Goal: Task Accomplishment & Management: Use online tool/utility

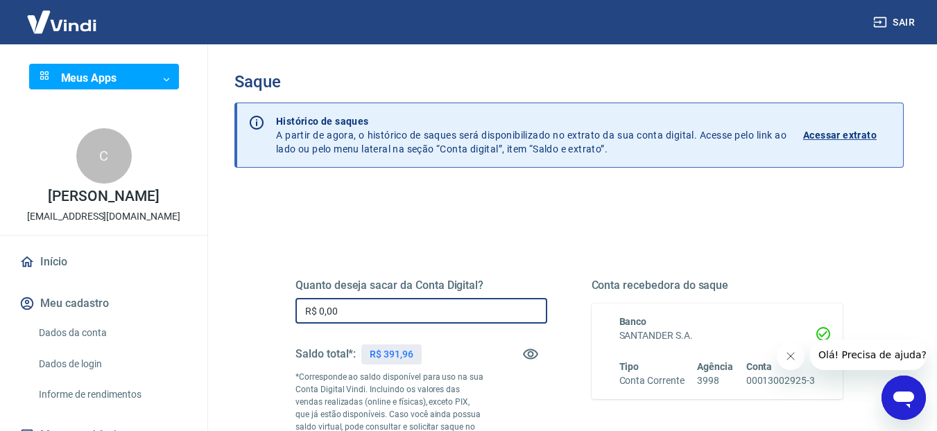
drag, startPoint x: 348, startPoint y: 306, endPoint x: 372, endPoint y: 304, distance: 23.7
click at [357, 304] on input "R$ 0,00" at bounding box center [421, 311] width 252 height 26
click at [372, 304] on input "R$ 0,00" at bounding box center [421, 311] width 252 height 26
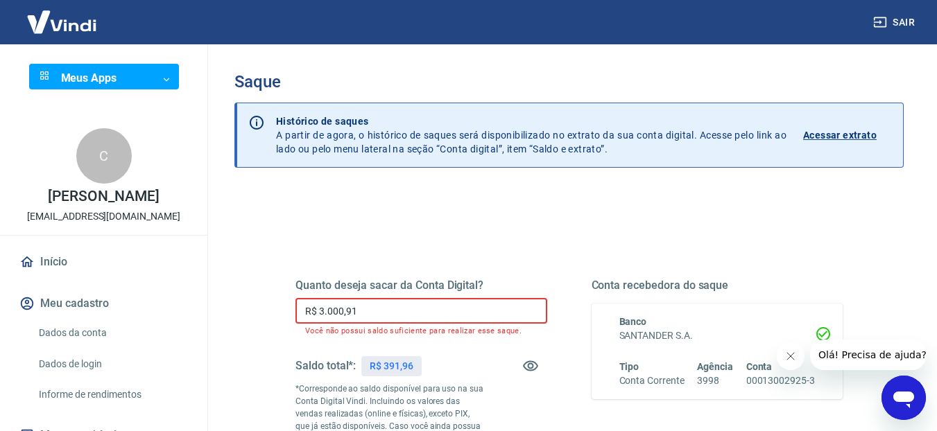
drag, startPoint x: 379, startPoint y: 311, endPoint x: 261, endPoint y: 300, distance: 119.1
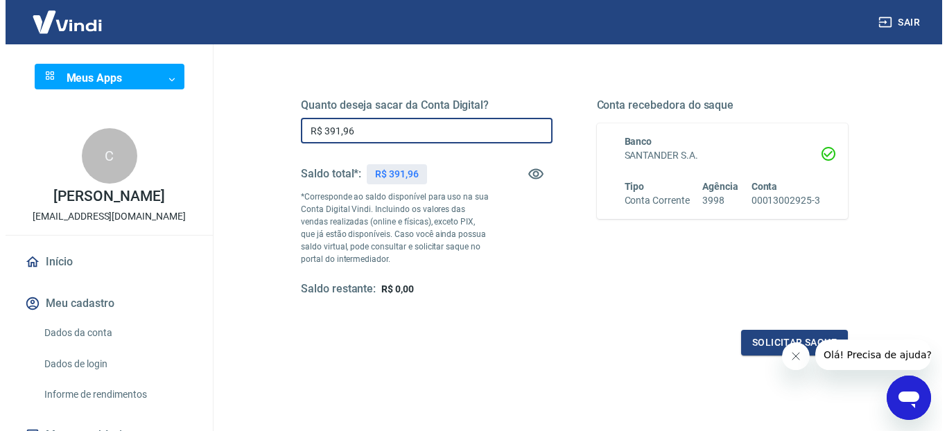
scroll to position [182, 0]
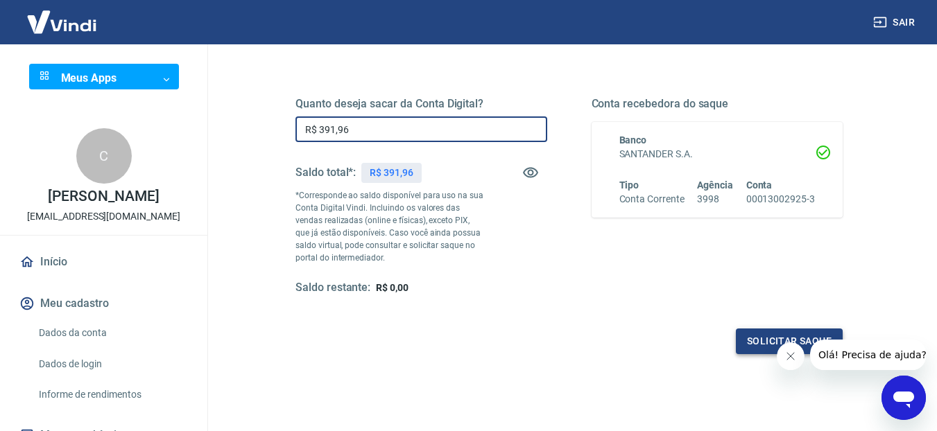
type input "R$ 391,96"
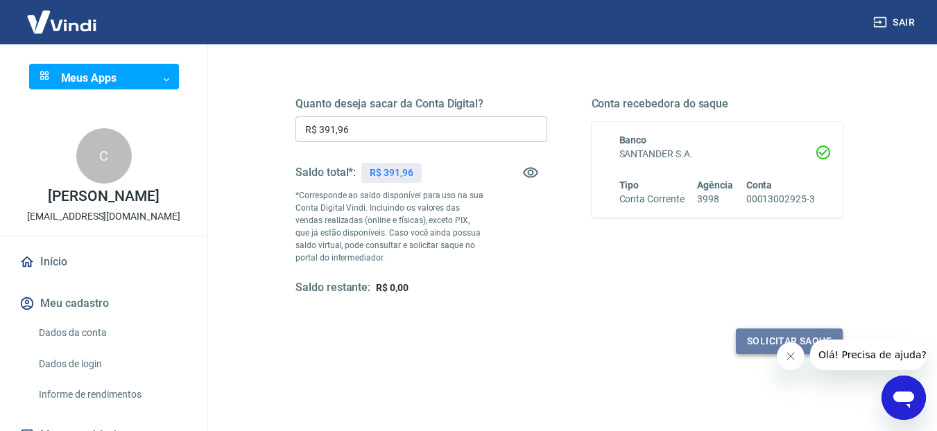
click at [737, 334] on button "Solicitar saque" at bounding box center [789, 342] width 107 height 26
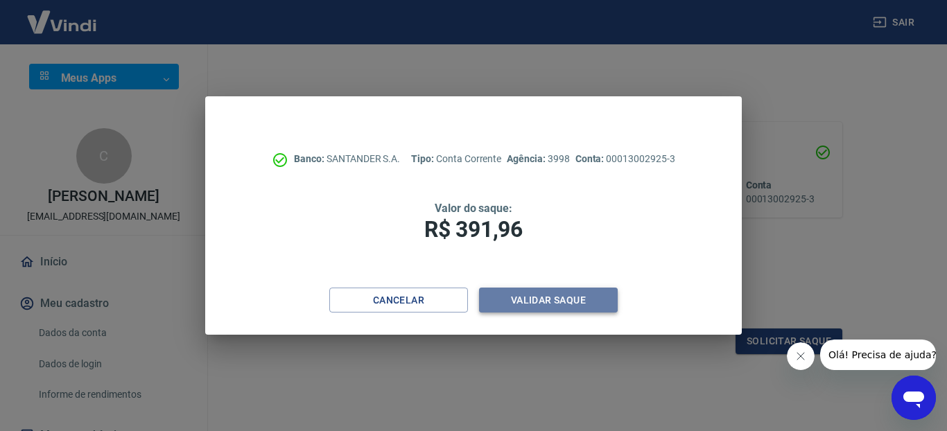
click at [524, 297] on button "Validar saque" at bounding box center [548, 301] width 139 height 26
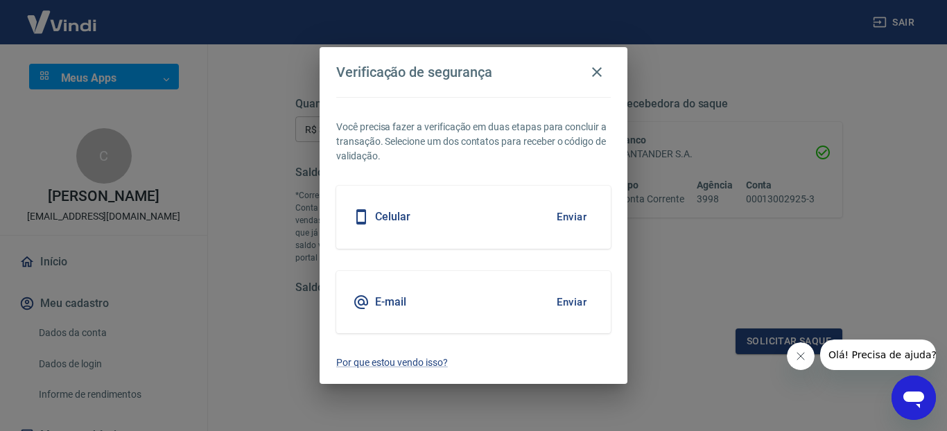
click at [592, 302] on button "Enviar" at bounding box center [571, 302] width 45 height 29
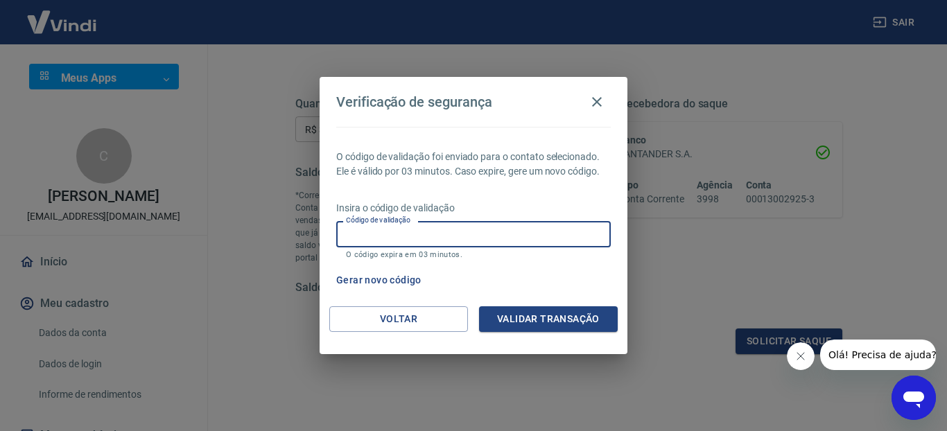
click at [480, 234] on input "Código de validação" at bounding box center [473, 234] width 275 height 26
type input "176404"
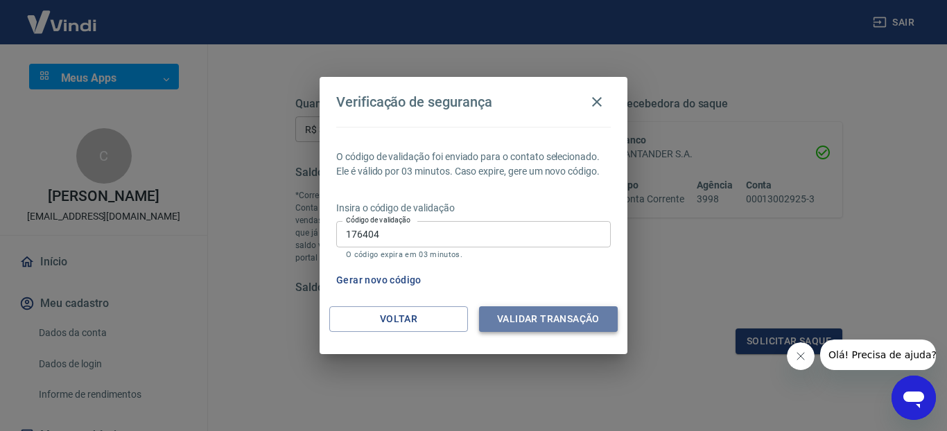
click at [536, 322] on button "Validar transação" at bounding box center [548, 319] width 139 height 26
